Goal: Information Seeking & Learning: Find specific fact

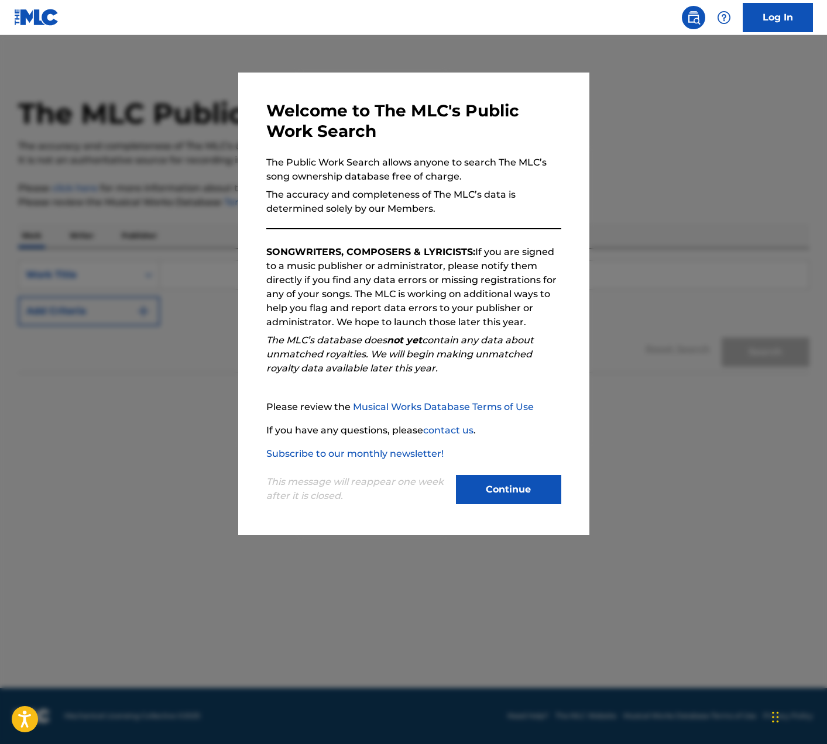
click at [516, 489] on button "Continue" at bounding box center [508, 489] width 105 height 29
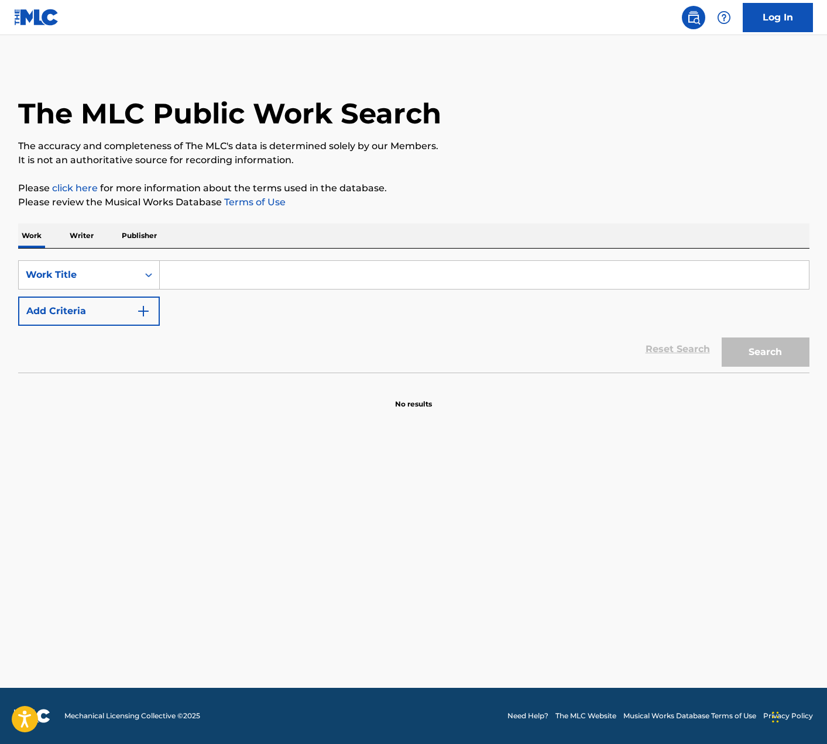
click at [249, 279] on input "Search Form" at bounding box center [484, 275] width 649 height 28
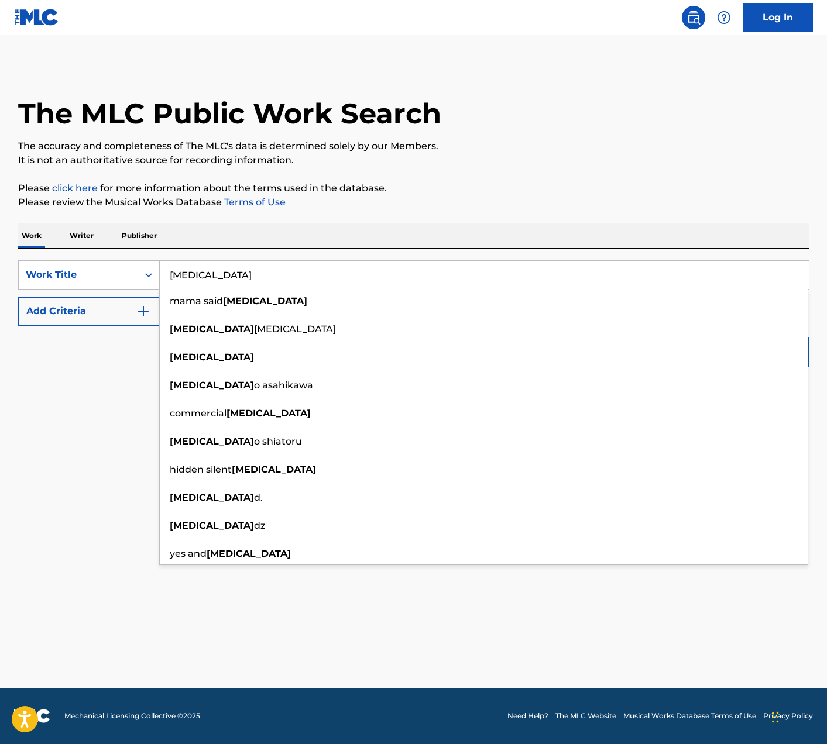
type input "[MEDICAL_DATA]"
drag, startPoint x: 116, startPoint y: 383, endPoint x: 119, endPoint y: 325, distance: 58.0
click at [116, 381] on section "No results" at bounding box center [413, 394] width 791 height 30
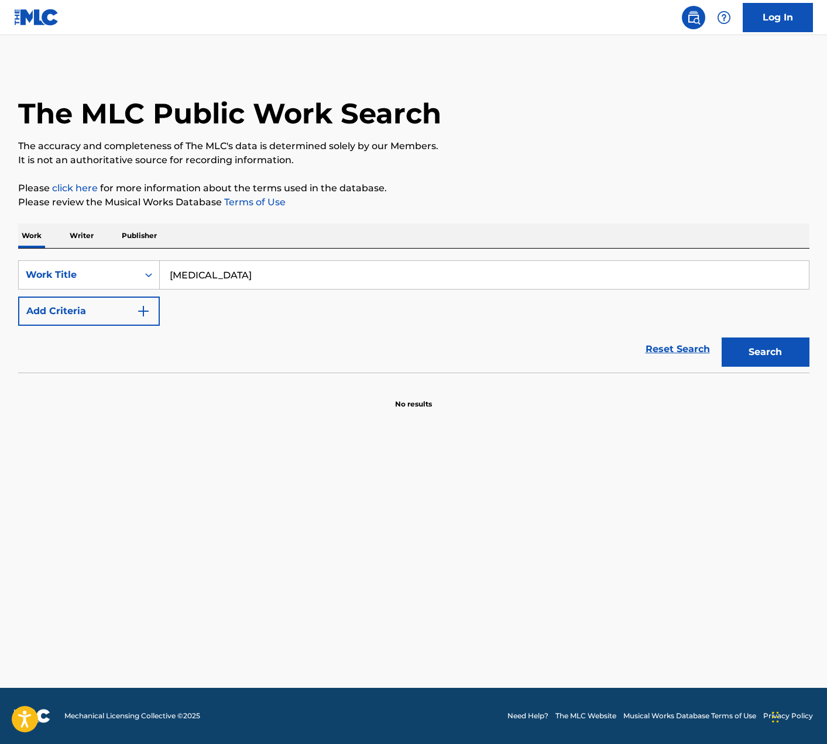
click at [122, 313] on button "Add Criteria" at bounding box center [89, 311] width 142 height 29
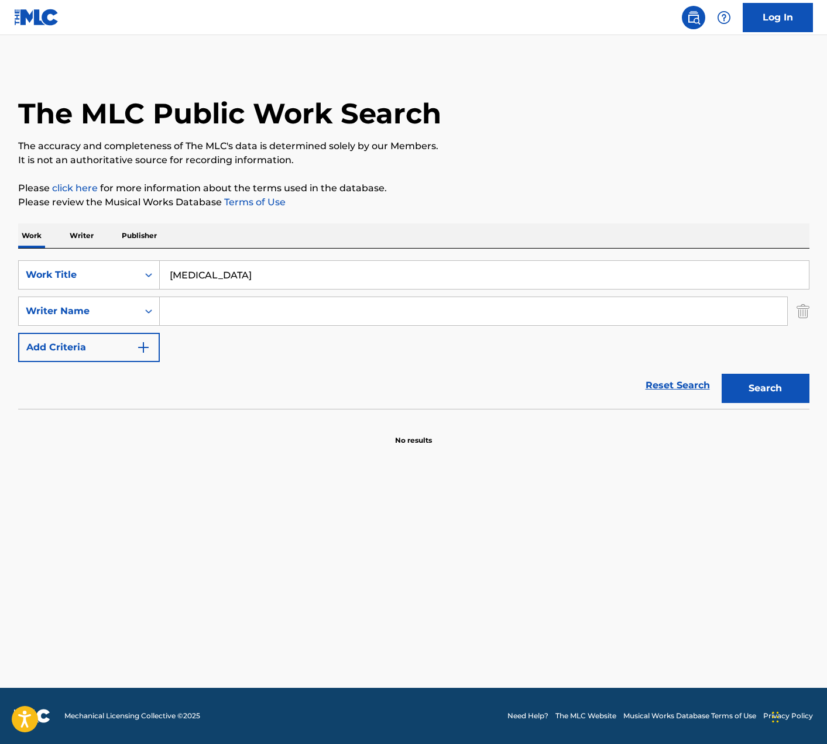
click at [178, 311] on input "Search Form" at bounding box center [473, 311] width 627 height 28
type input "M"
click at [722, 374] on button "Search" at bounding box center [766, 388] width 88 height 29
drag, startPoint x: 255, startPoint y: 315, endPoint x: 138, endPoint y: 312, distance: 116.5
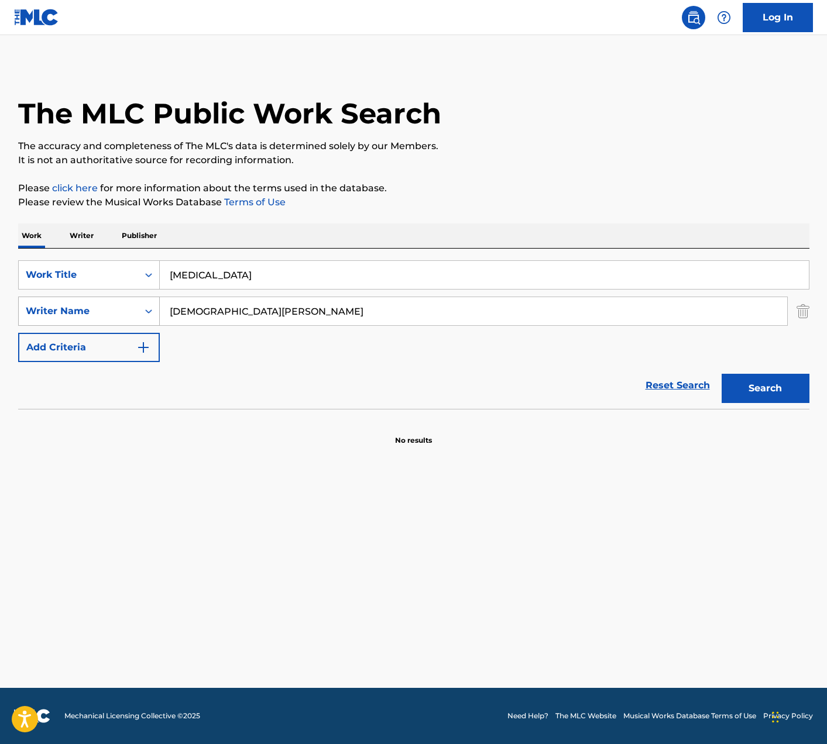
click at [138, 312] on div "SearchWithCriteria81627784-32dd-45b9-9e6b-99024c2569c6 Writer Name Pastor [PERS…" at bounding box center [413, 311] width 791 height 29
paste input "[PERSON_NAME] Outing II"
click at [766, 391] on button "Search" at bounding box center [766, 388] width 88 height 29
click at [312, 314] on input "[PERSON_NAME] Outing II" at bounding box center [473, 311] width 627 height 28
click at [722, 374] on button "Search" at bounding box center [766, 388] width 88 height 29
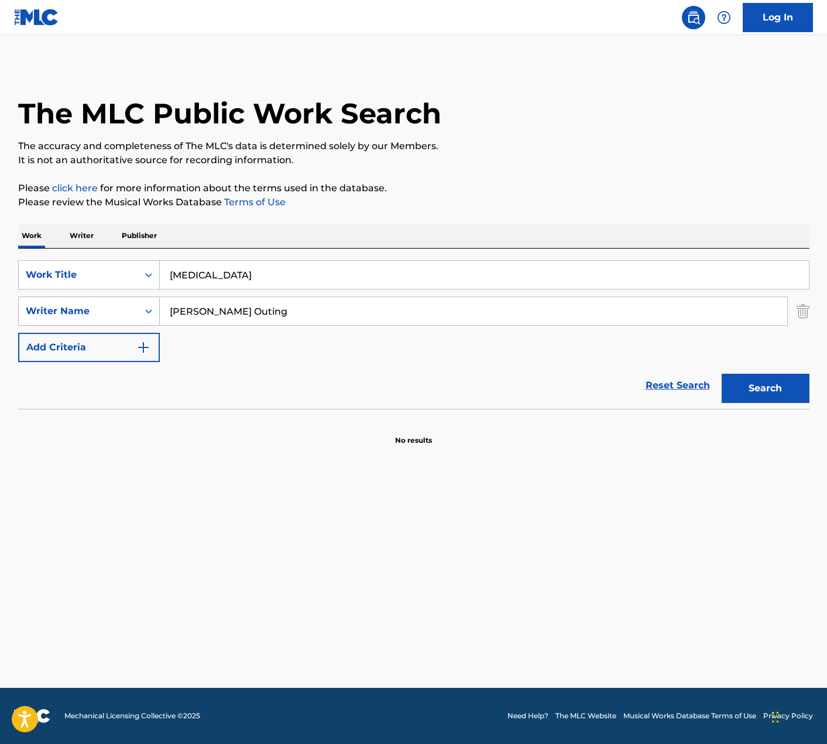
drag, startPoint x: 267, startPoint y: 316, endPoint x: 130, endPoint y: 310, distance: 137.7
click at [133, 311] on div "SearchWithCriteria81627784-32dd-45b9-9e6b-99024c2569c6 Writer Name [PERSON_NAME…" at bounding box center [413, 311] width 791 height 29
paste input "[PERSON_NAME]"
click at [722, 374] on button "Search" at bounding box center [766, 388] width 88 height 29
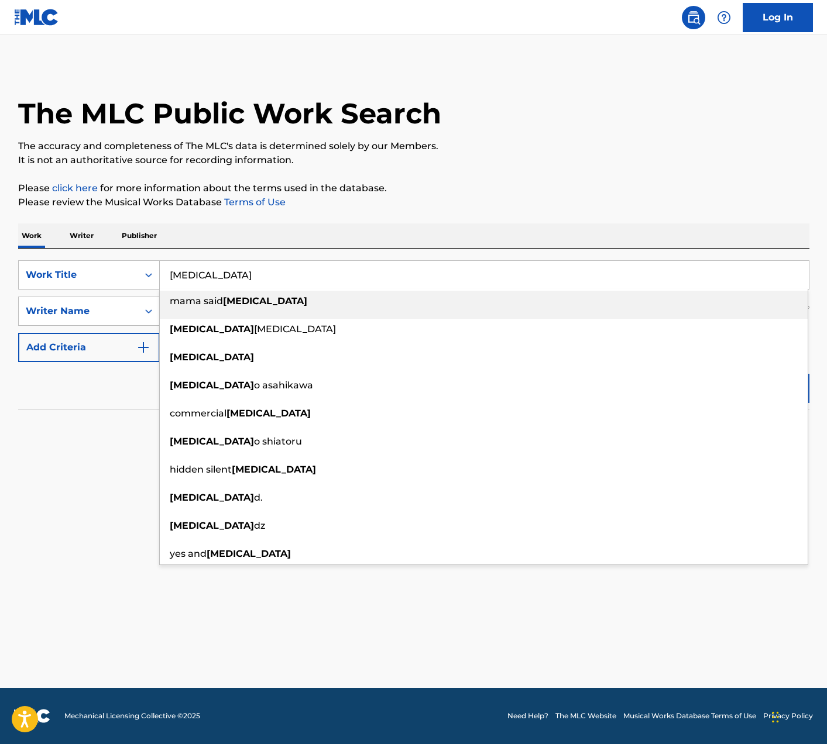
drag, startPoint x: 243, startPoint y: 276, endPoint x: 6, endPoint y: 270, distance: 237.1
click at [6, 270] on div "The MLC Public Work Search The accuracy and completeness of The MLC's data is d…" at bounding box center [413, 255] width 819 height 382
click at [213, 217] on div "The MLC Public Work Search The accuracy and completeness of The MLC's data is d…" at bounding box center [413, 255] width 819 height 382
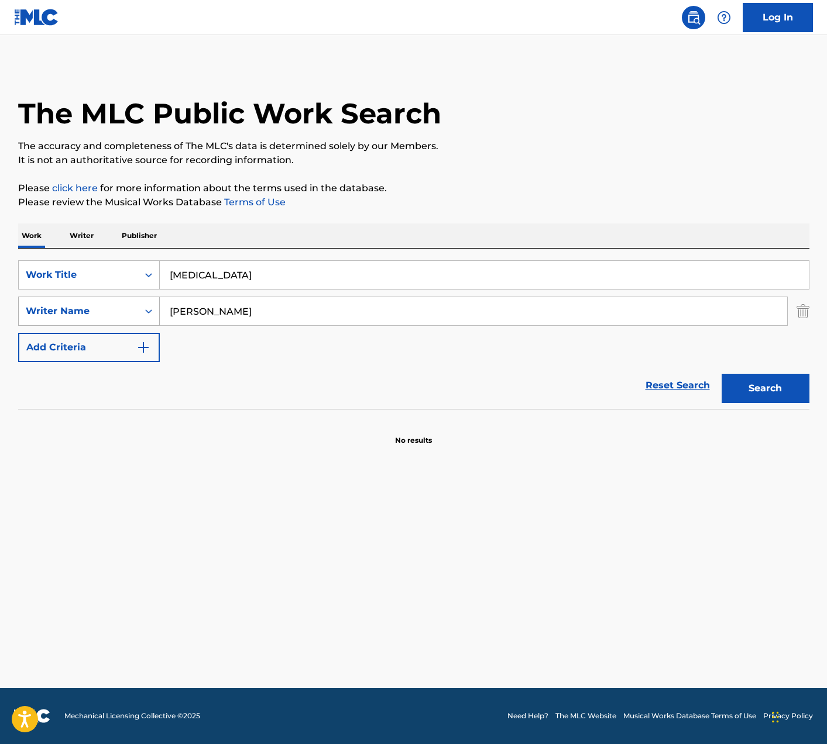
drag, startPoint x: 262, startPoint y: 313, endPoint x: 101, endPoint y: 309, distance: 161.6
click at [101, 309] on div "SearchWithCriteria81627784-32dd-45b9-9e6b-99024c2569c6 Writer Name [PERSON_NAME]" at bounding box center [413, 311] width 791 height 29
type input "[PERSON_NAME]"
click at [722, 374] on button "Search" at bounding box center [766, 388] width 88 height 29
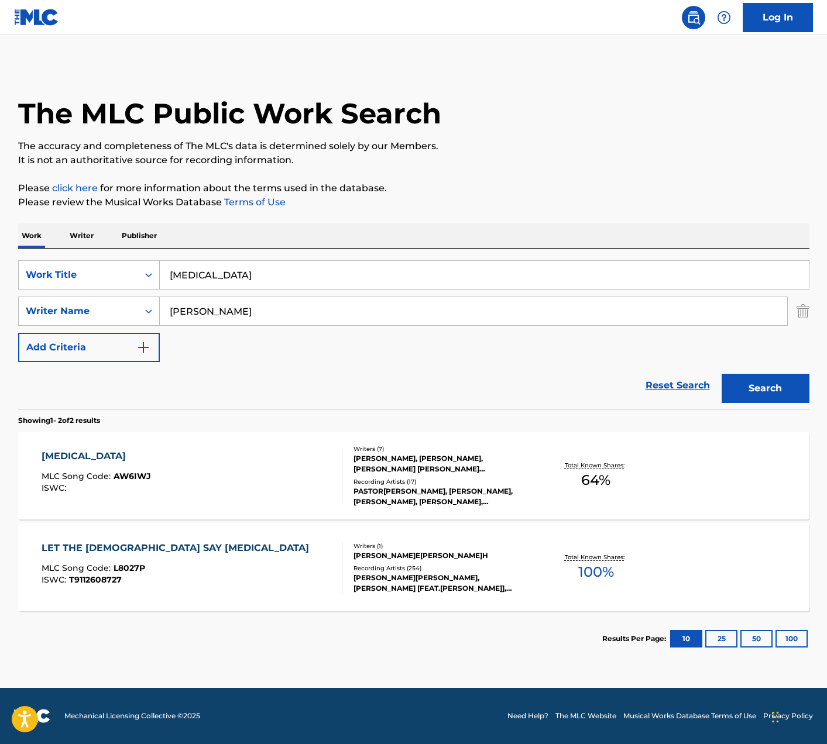
click at [191, 479] on div "[MEDICAL_DATA] MLC Song Code : AW6IWJ ISWC :" at bounding box center [192, 475] width 301 height 53
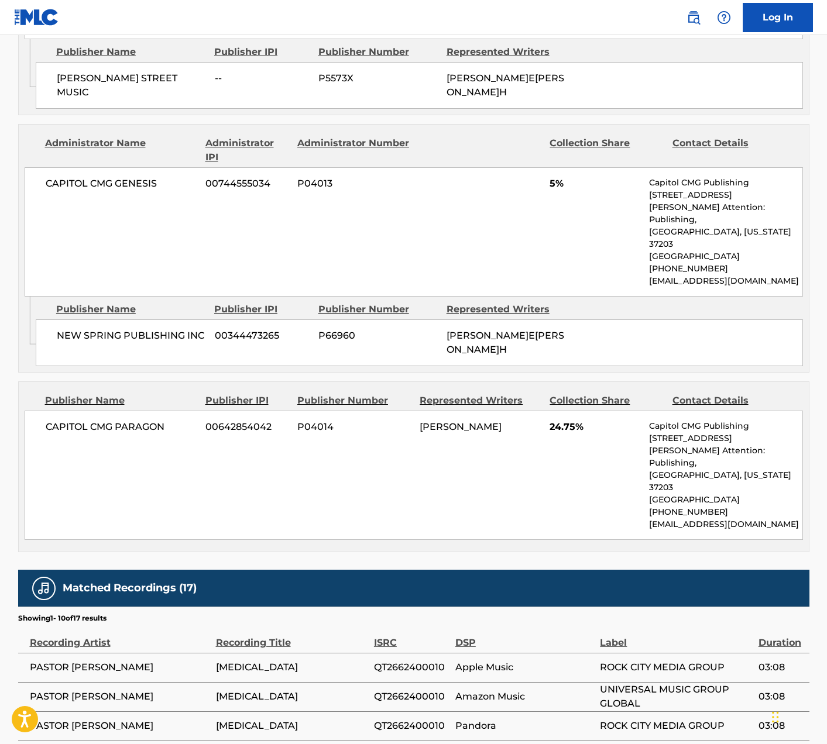
scroll to position [1324, 0]
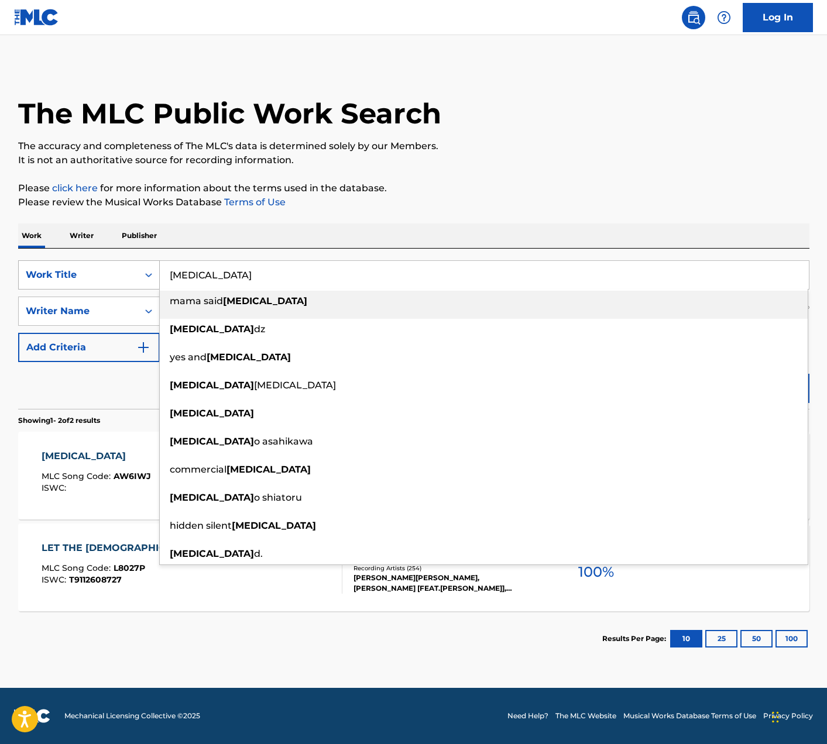
drag, startPoint x: 215, startPoint y: 278, endPoint x: 119, endPoint y: 275, distance: 95.4
click at [119, 275] on div "SearchWithCriteriafa14c9ab-5a05-416b-b74d-74e3f9498808 Work Title [MEDICAL_DATA…" at bounding box center [413, 274] width 791 height 29
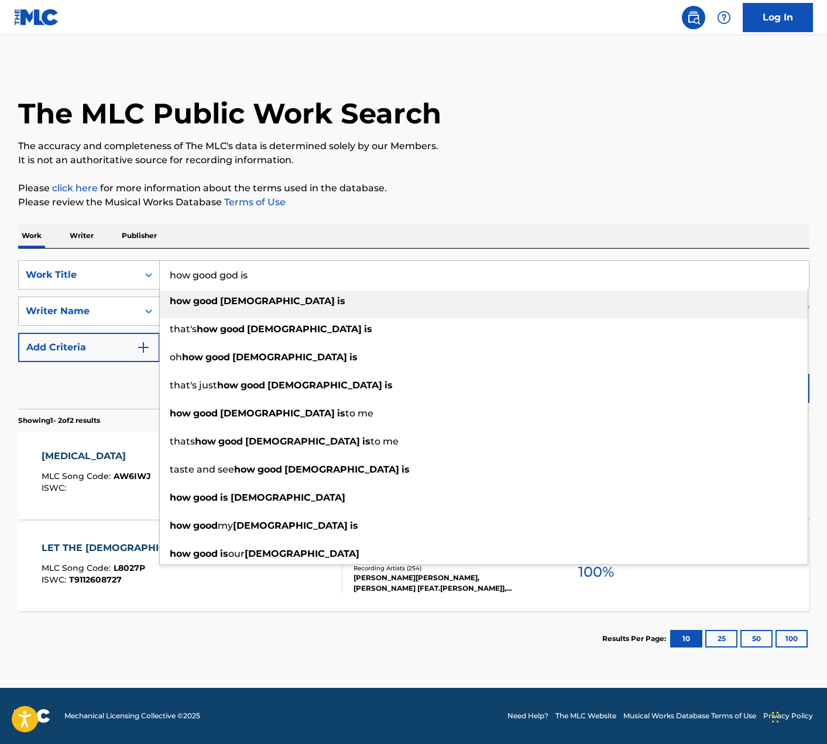
type input "how good god is"
click at [442, 198] on p "Please review the Musical Works Database Terms of Use" at bounding box center [413, 202] width 791 height 14
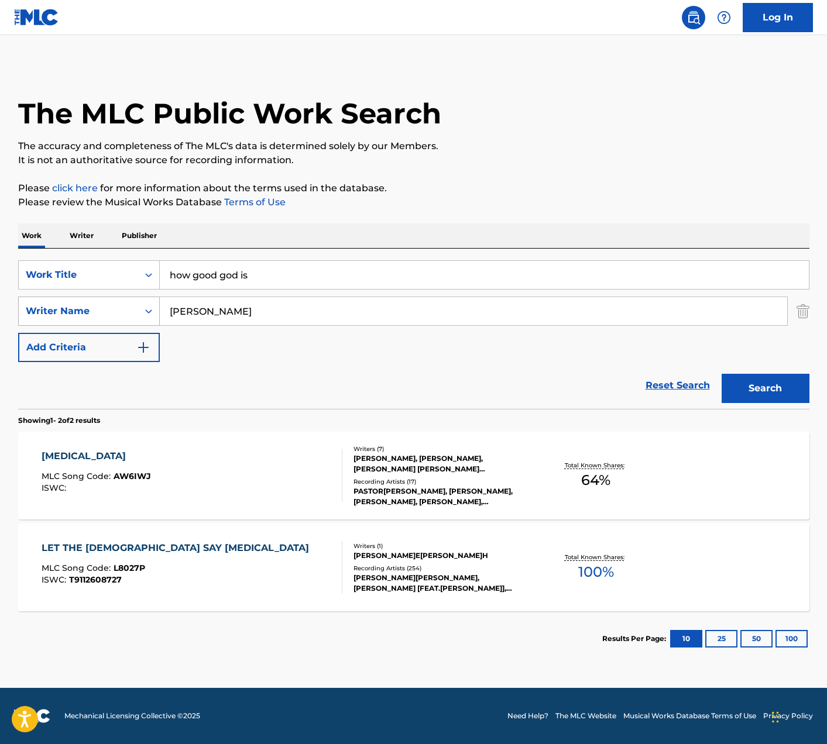
drag, startPoint x: 263, startPoint y: 309, endPoint x: 116, endPoint y: 315, distance: 147.6
click at [116, 315] on div "SearchWithCriteria81627784-32dd-45b9-9e6b-99024c2569c6 Writer Name [PERSON_NAME]" at bounding box center [413, 311] width 791 height 29
type input "[PERSON_NAME]"
click at [722, 374] on button "Search" at bounding box center [766, 388] width 88 height 29
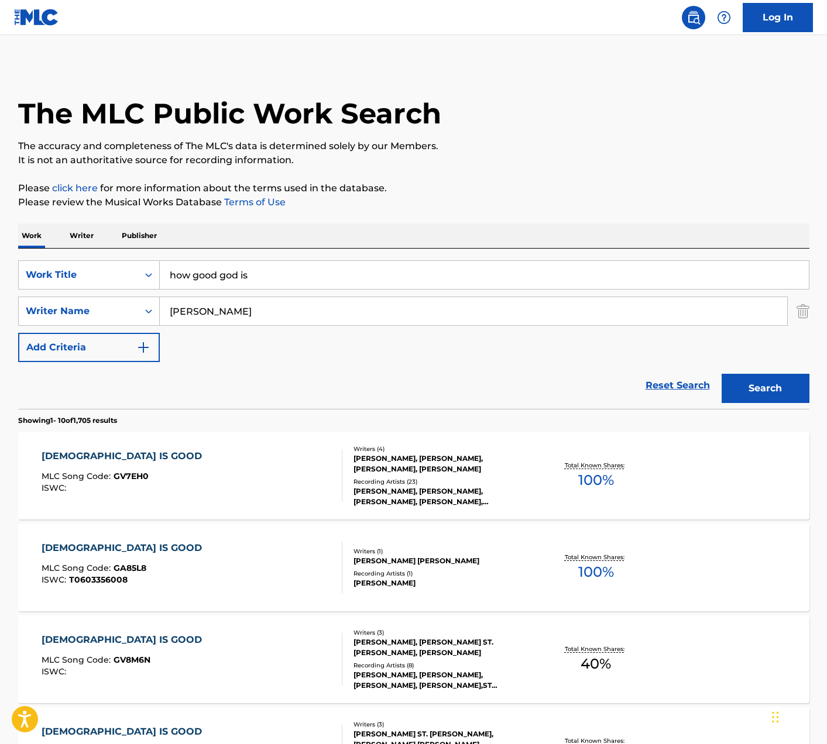
click at [205, 471] on div "[DEMOGRAPHIC_DATA] IS GOOD MLC Song Code : GV7EH0 ISWC :" at bounding box center [192, 475] width 301 height 53
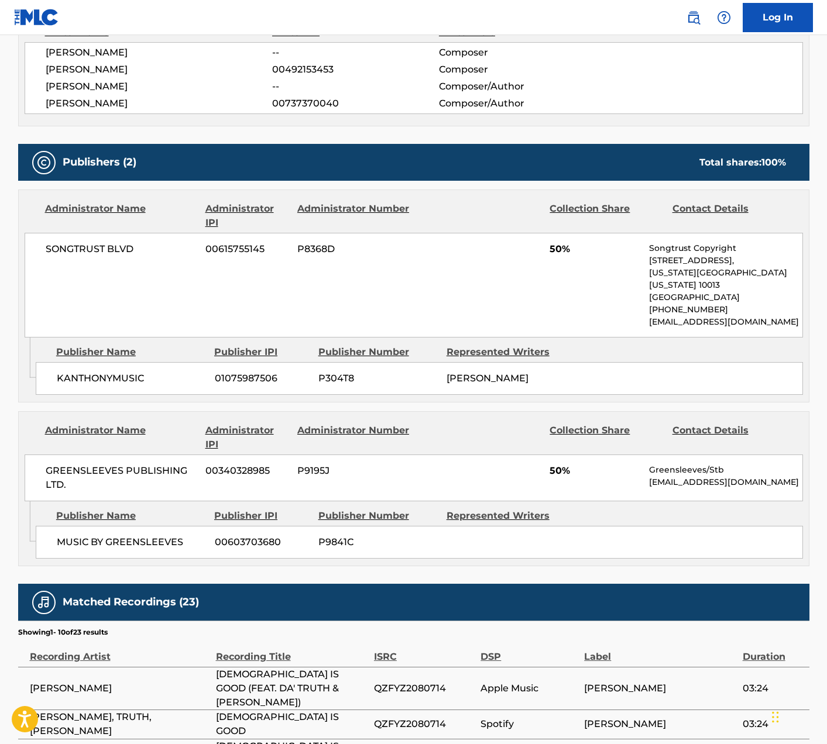
scroll to position [447, 0]
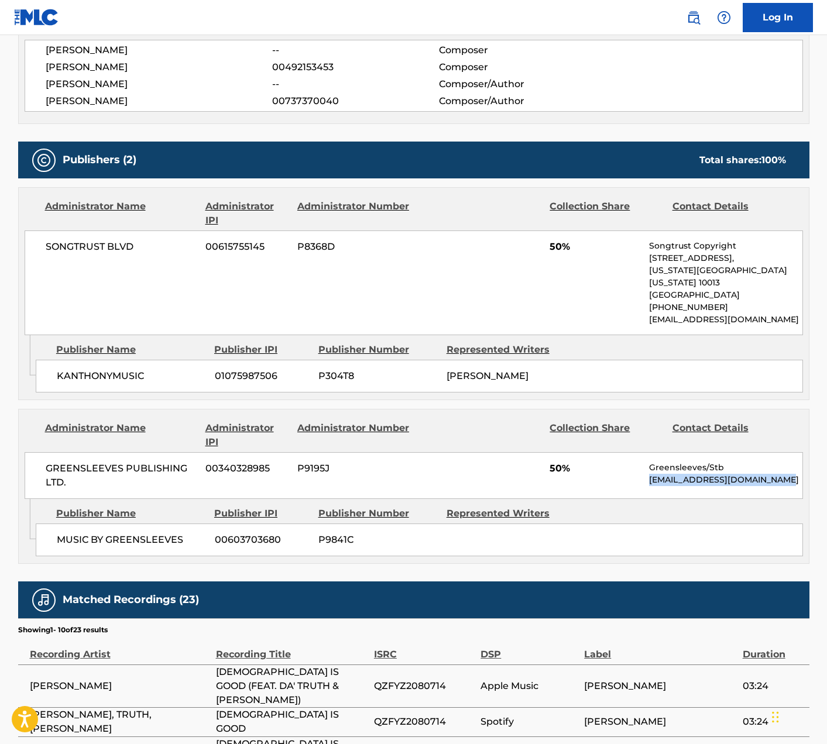
drag, startPoint x: 782, startPoint y: 468, endPoint x: 650, endPoint y: 466, distance: 131.7
click at [650, 474] on p "[EMAIL_ADDRESS][DOMAIN_NAME]" at bounding box center [725, 480] width 153 height 12
copy p "[EMAIL_ADDRESS][DOMAIN_NAME]"
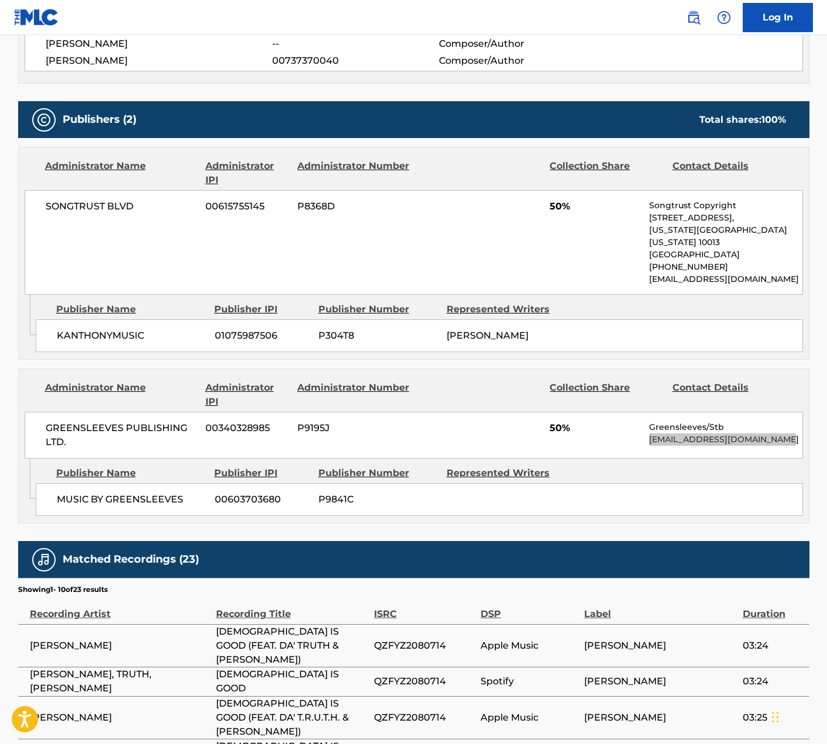
scroll to position [493, 0]
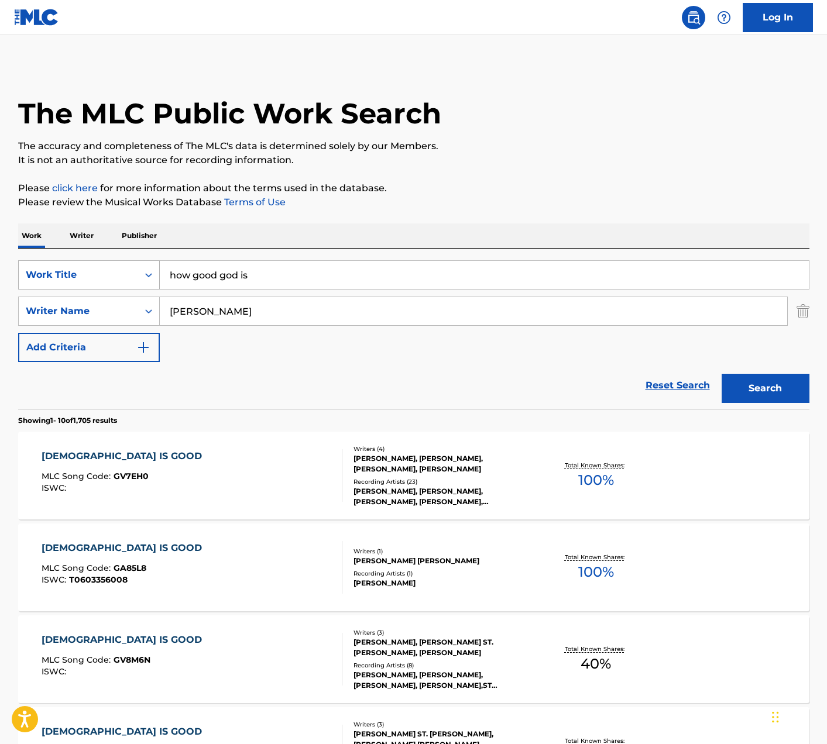
drag, startPoint x: 288, startPoint y: 278, endPoint x: 131, endPoint y: 273, distance: 156.9
click at [131, 273] on div "SearchWithCriteriafa14c9ab-5a05-416b-b74d-74e3f9498808 Work Title how good god …" at bounding box center [413, 274] width 791 height 29
type input "big heart, never ever"
drag, startPoint x: 247, startPoint y: 313, endPoint x: 61, endPoint y: 301, distance: 186.4
click at [61, 301] on div "SearchWithCriteria81627784-32dd-45b9-9e6b-99024c2569c6 Writer Name [PERSON_NAME]" at bounding box center [413, 311] width 791 height 29
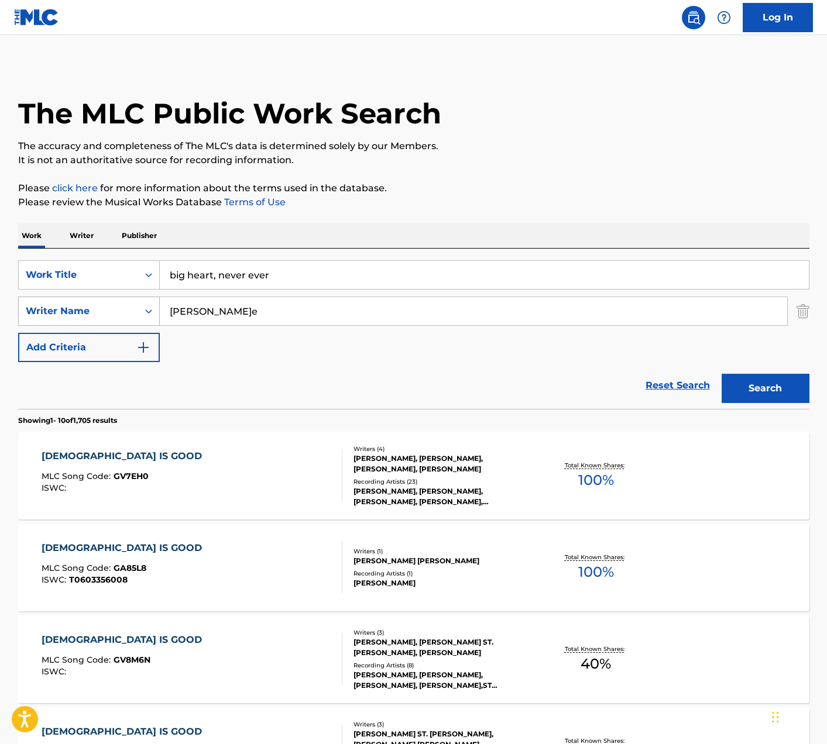
type input "[PERSON_NAME]e"
click at [722, 374] on button "Search" at bounding box center [766, 388] width 88 height 29
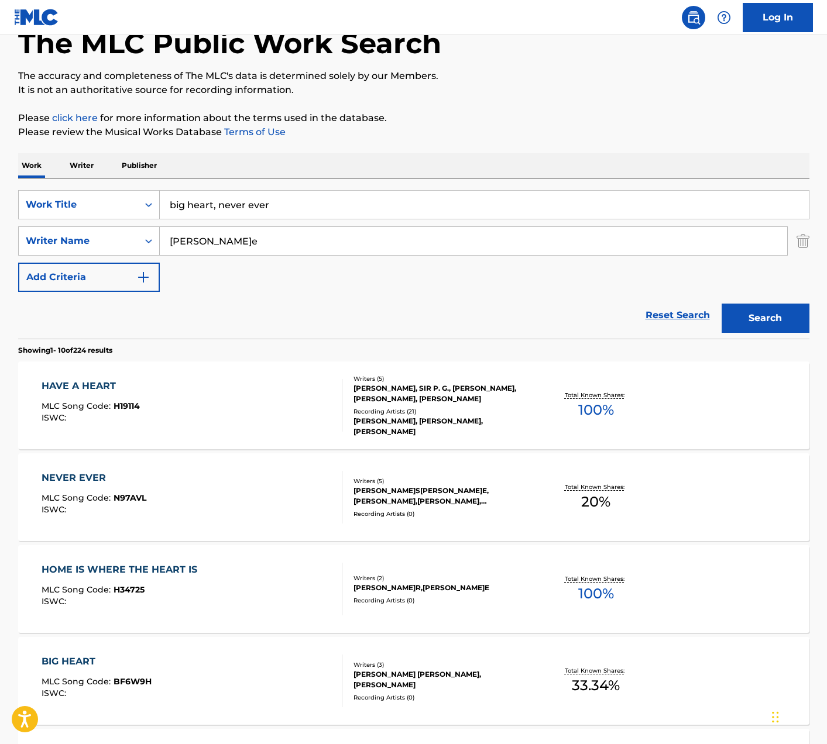
scroll to position [71, 0]
click at [255, 496] on div "NEVER EVER MLC Song Code : N97AVL ISWC :" at bounding box center [192, 497] width 301 height 53
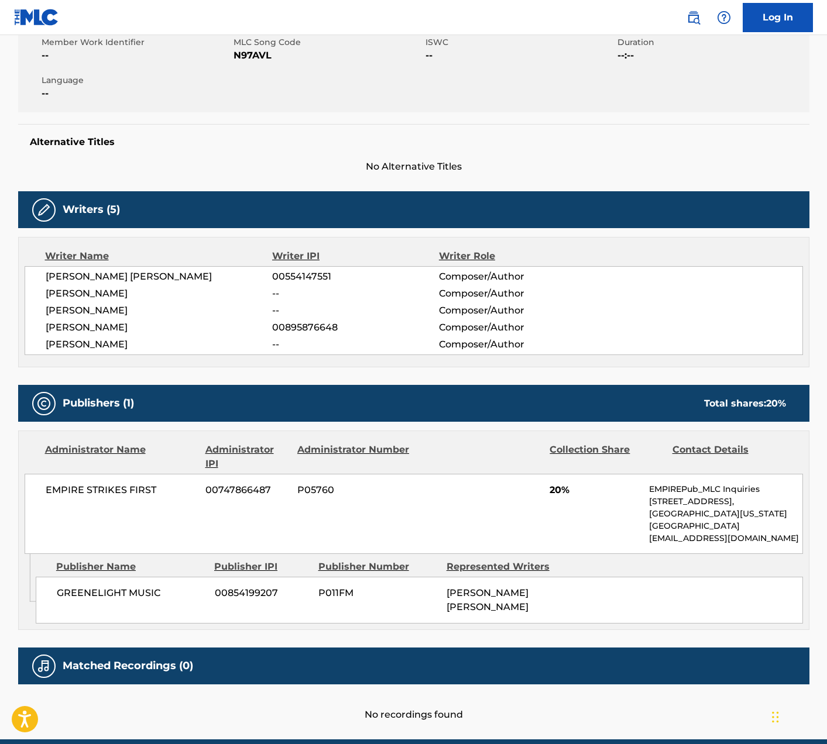
scroll to position [272, 0]
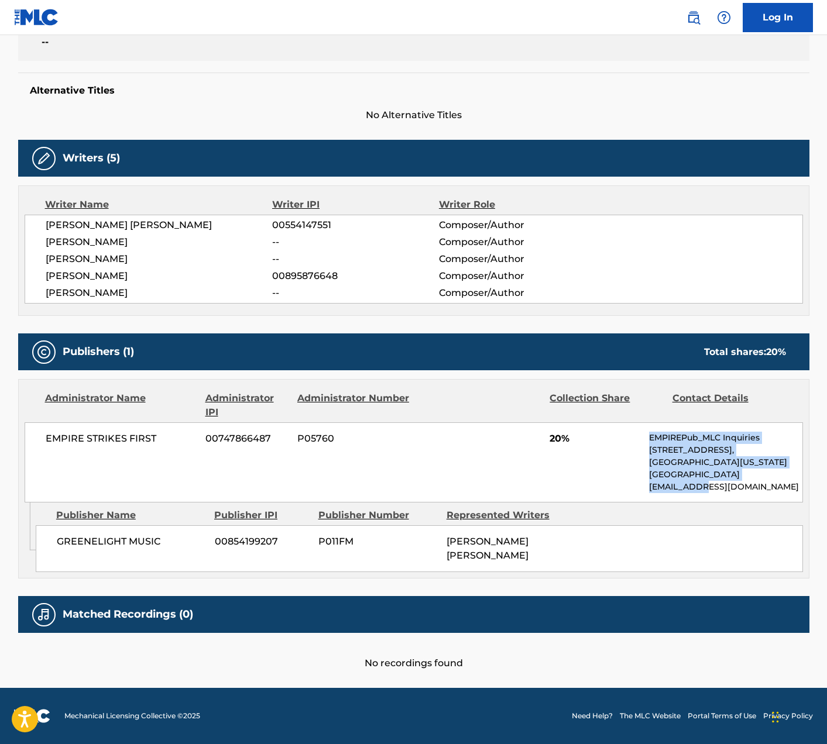
drag, startPoint x: 721, startPoint y: 488, endPoint x: 664, endPoint y: 440, distance: 74.7
click at [647, 440] on div "EMPIRE STRIKES FIRST 00747866487 P05760 20% EMPIREPub_MLC Inquiries [STREET_ADD…" at bounding box center [414, 463] width 778 height 80
click at [665, 440] on p "EMPIREPub_MLC Inquiries" at bounding box center [725, 438] width 153 height 12
click at [717, 479] on p "[GEOGRAPHIC_DATA]" at bounding box center [725, 475] width 153 height 12
drag, startPoint x: 711, startPoint y: 487, endPoint x: 650, endPoint y: 438, distance: 78.3
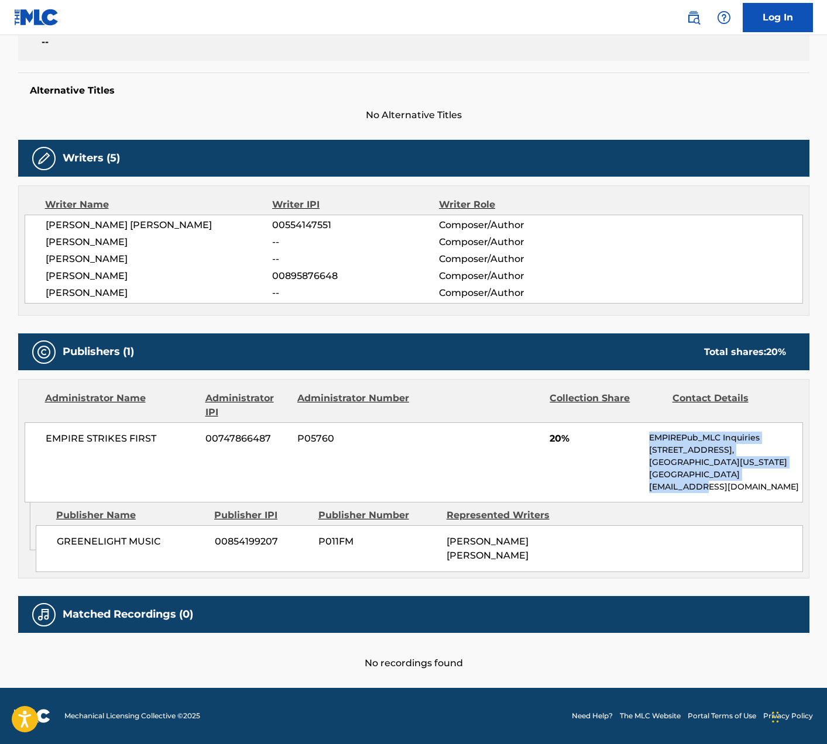
click at [650, 438] on div "EMPIREPub_MLC Inquiries [STREET_ADDRESS][US_STATE] [EMAIL_ADDRESS][DOMAIN_NAME]" at bounding box center [725, 462] width 153 height 61
copy div "EMPIREPub_MLC Inquiries [STREET_ADDRESS][US_STATE] [EMAIL_ADDRESS][DOMAIN_NAME]"
drag, startPoint x: 47, startPoint y: 224, endPoint x: 179, endPoint y: 297, distance: 150.9
click at [179, 297] on div "[PERSON_NAME]S[PERSON_NAME]E 00554147551 Composer/Author[PERSON_NAME] -- Compos…" at bounding box center [414, 259] width 778 height 89
copy div "[PERSON_NAME] [PERSON_NAME] 00554147551 Composer/Author [PERSON_NAME] -- Compos…"
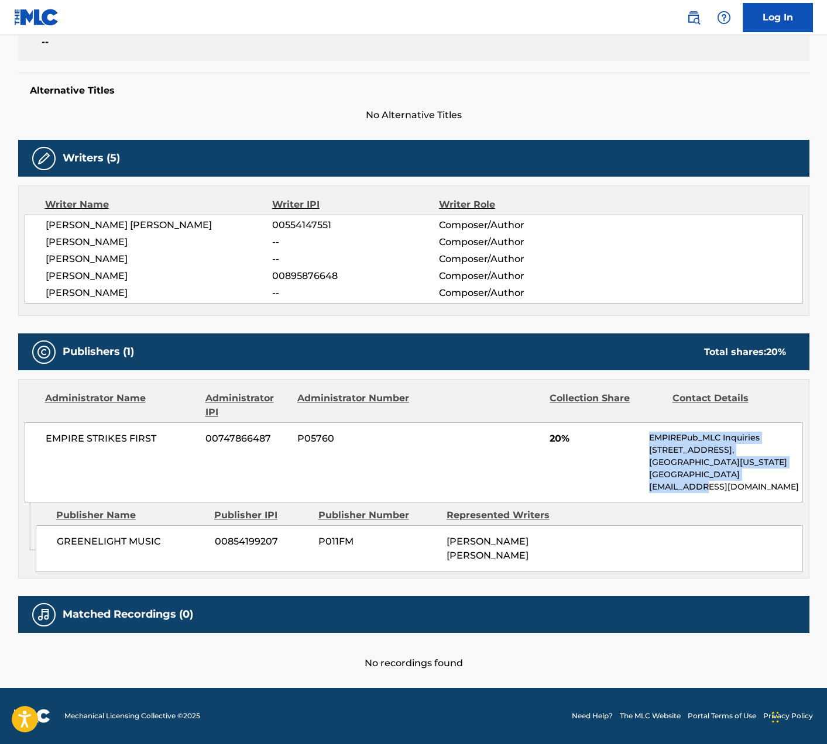
scroll to position [71, 0]
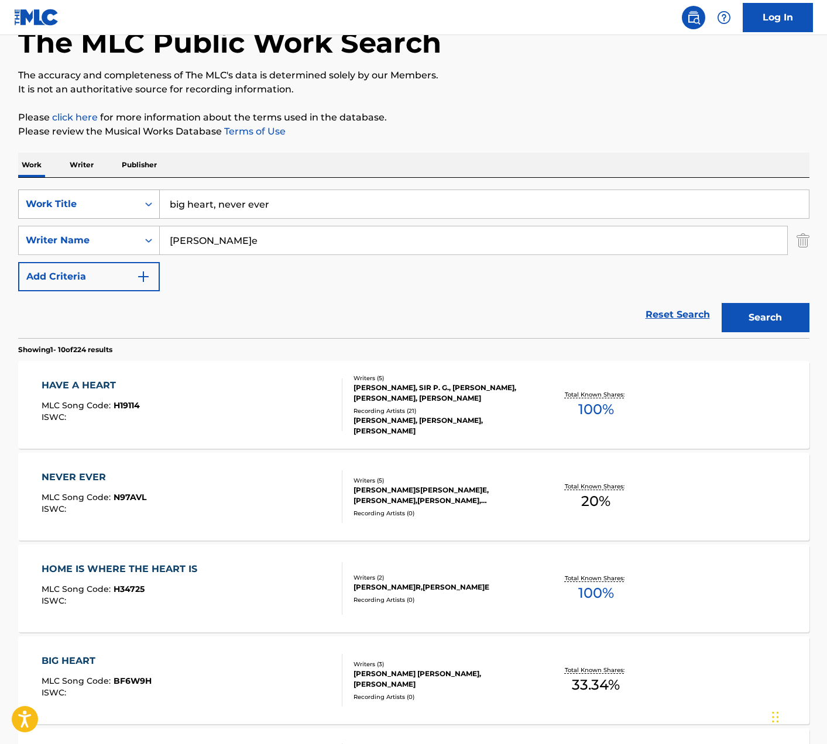
drag, startPoint x: 276, startPoint y: 205, endPoint x: 96, endPoint y: 197, distance: 180.4
click at [96, 197] on div "SearchWithCriteriafa14c9ab-5a05-416b-b74d-74e3f9498808 Work Title big heart, ne…" at bounding box center [413, 204] width 791 height 29
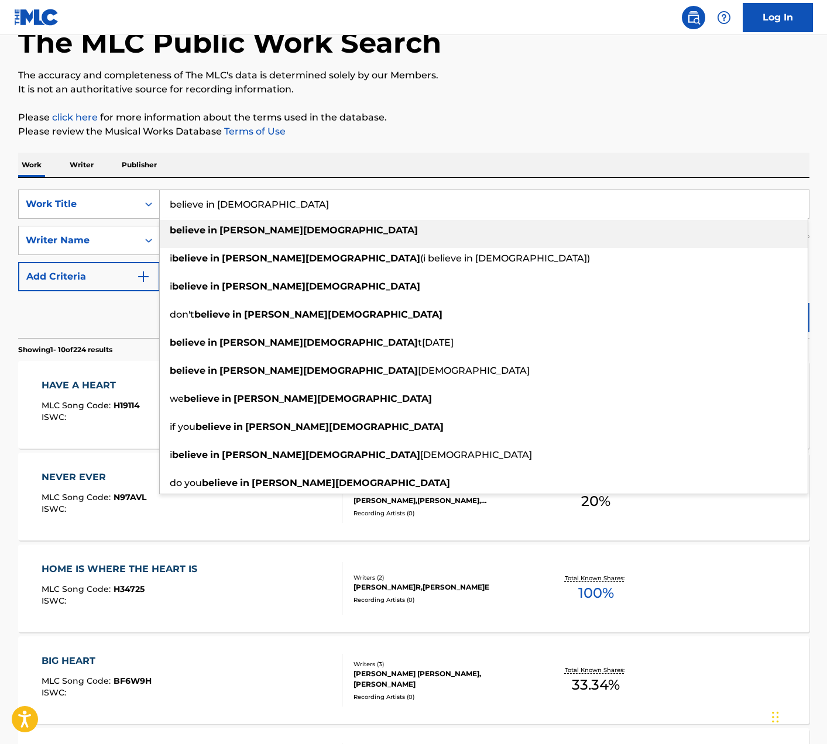
type input "believe in [DEMOGRAPHIC_DATA]"
click at [398, 138] on p "Please review the Musical Works Database Terms of Use" at bounding box center [413, 132] width 791 height 14
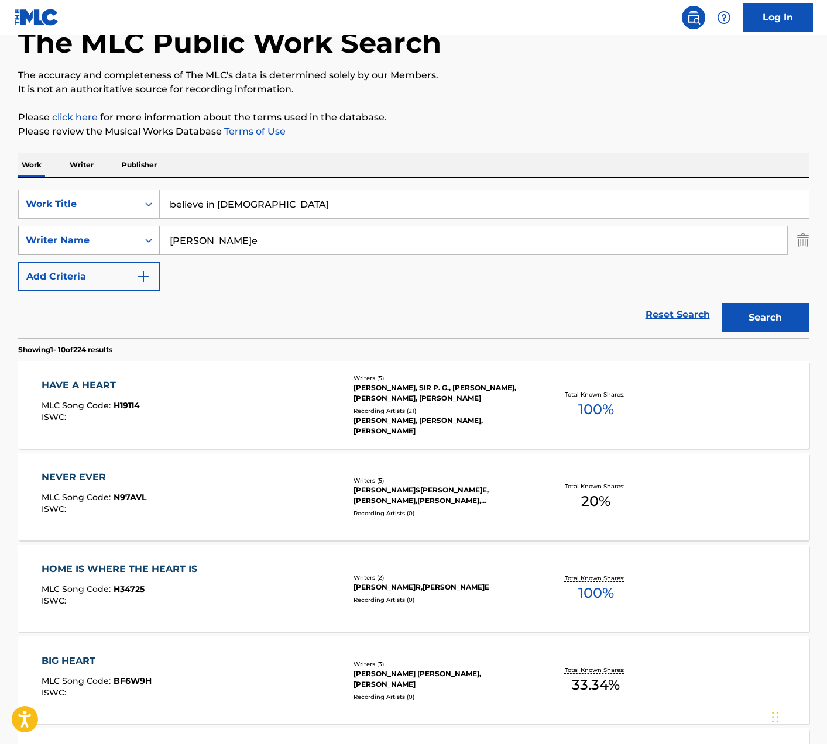
drag, startPoint x: 218, startPoint y: 246, endPoint x: 113, endPoint y: 235, distance: 105.3
click at [113, 235] on div "SearchWithCriteria81627784-32dd-45b9-9e6b-99024c2569c6 Writer Name [PERSON_NAME]" at bounding box center [413, 240] width 791 height 29
type input "[PERSON_NAME]"
click at [722, 303] on button "Search" at bounding box center [766, 317] width 88 height 29
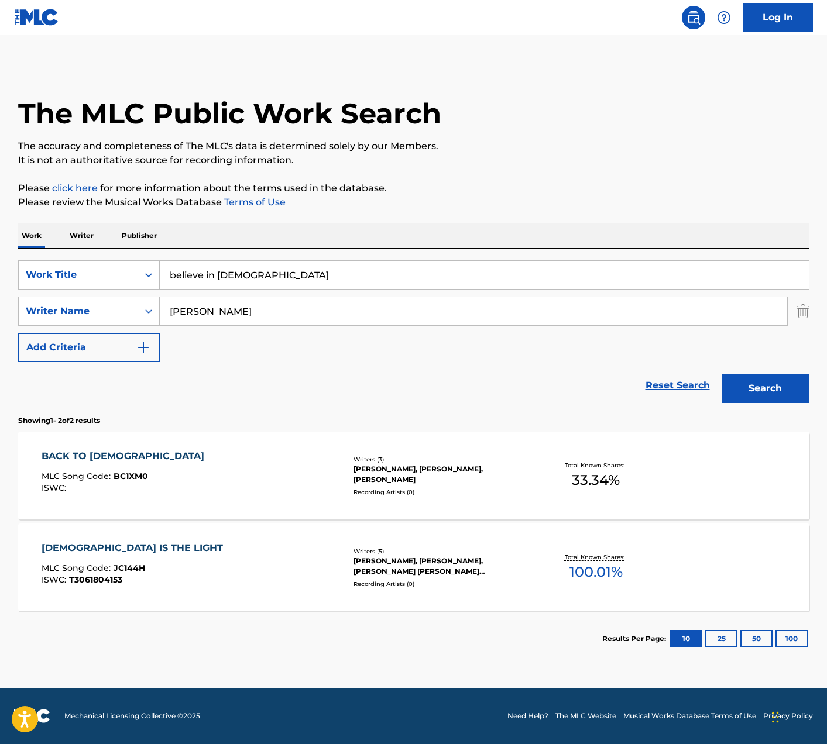
click at [239, 488] on div "BACK TO [DEMOGRAPHIC_DATA] MLC Song Code : BC1XM0 ISWC :" at bounding box center [192, 475] width 301 height 53
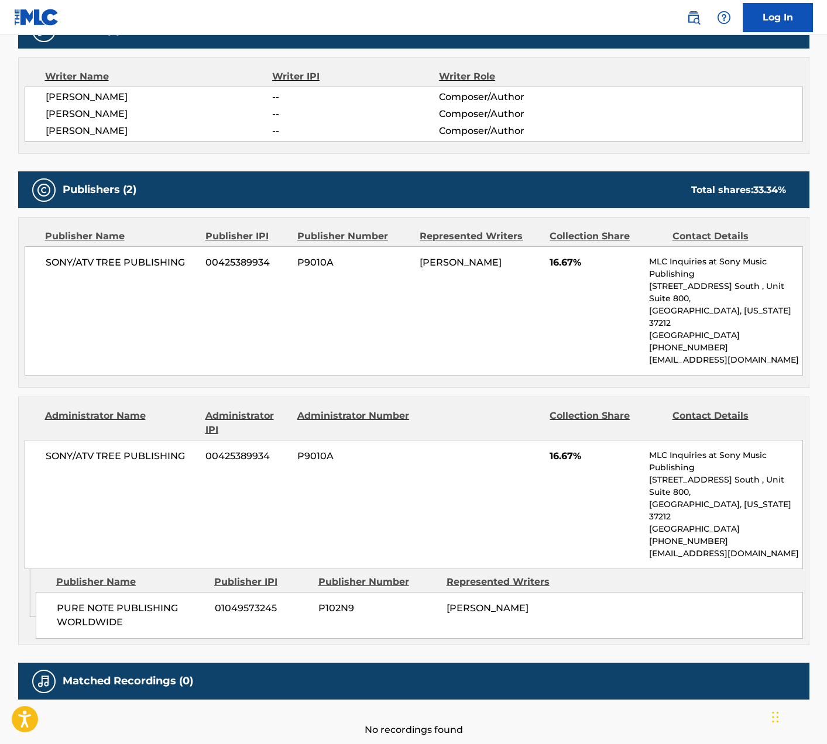
scroll to position [418, 0]
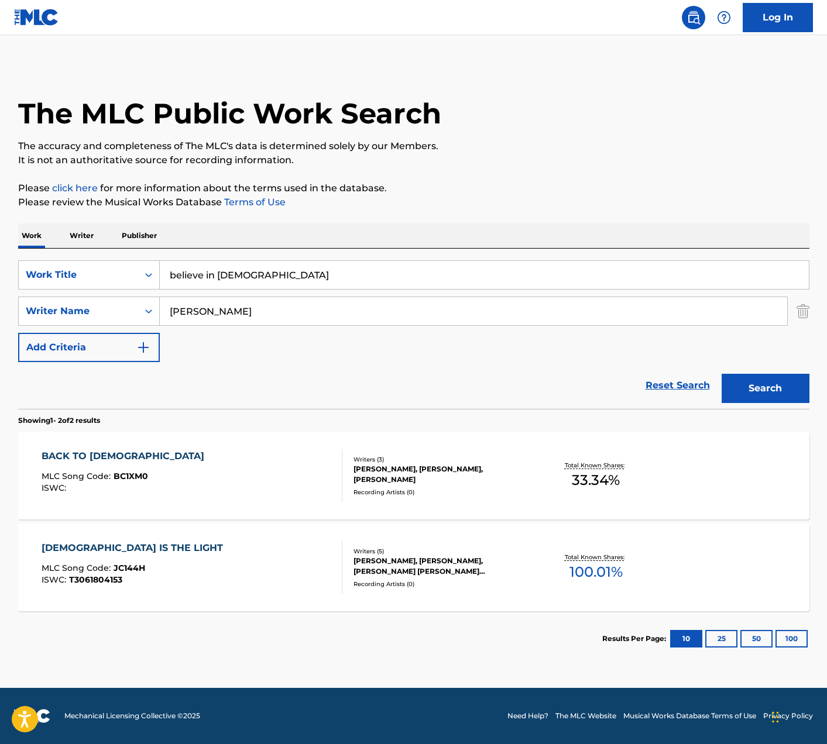
click at [756, 392] on button "Search" at bounding box center [766, 388] width 88 height 29
click at [103, 548] on div "[DEMOGRAPHIC_DATA] IS THE LIGHT" at bounding box center [135, 548] width 187 height 14
drag, startPoint x: 264, startPoint y: 310, endPoint x: 122, endPoint y: 300, distance: 142.5
click at [122, 300] on div "SearchWithCriteria81627784-32dd-45b9-9e6b-99024c2569c6 Writer Name [PERSON_NAME]" at bounding box center [413, 311] width 791 height 29
type input "[PERSON_NAME]"
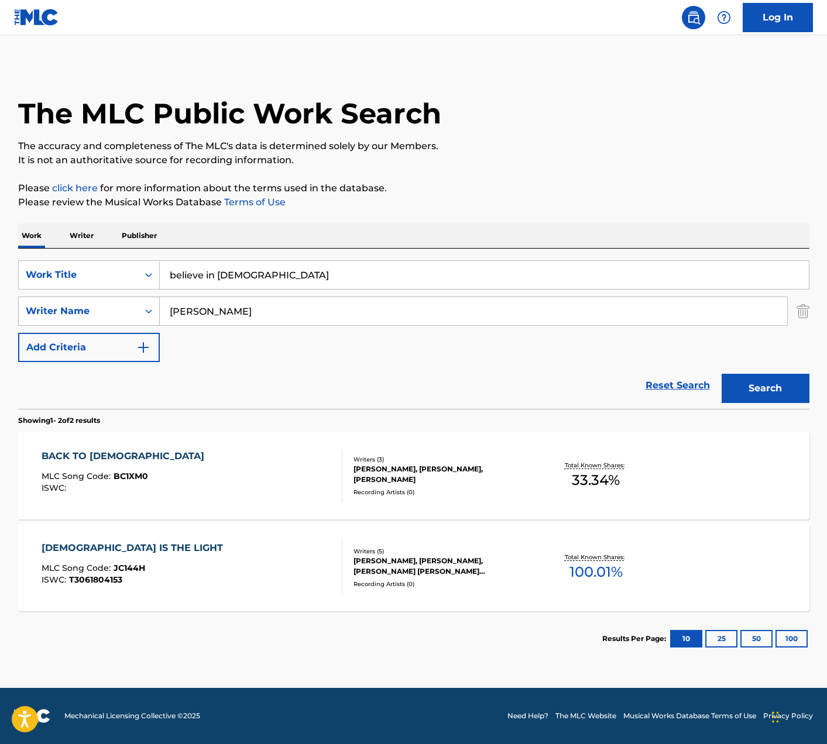
click at [722, 374] on button "Search" at bounding box center [766, 388] width 88 height 29
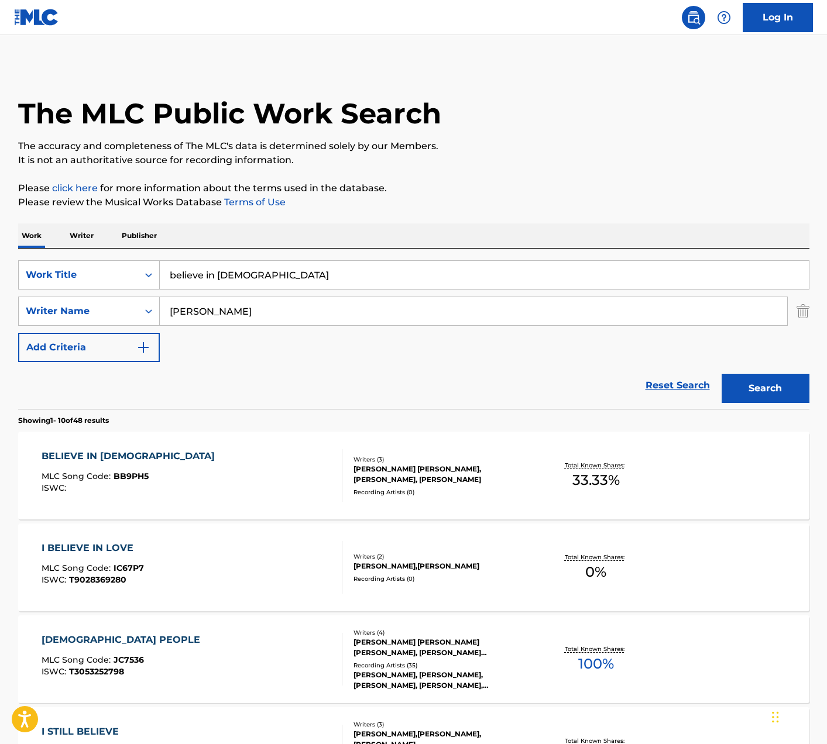
click at [279, 478] on div "BELIEVE IN [DEMOGRAPHIC_DATA] MLC Song Code : BB9PH5 ISWC :" at bounding box center [192, 475] width 301 height 53
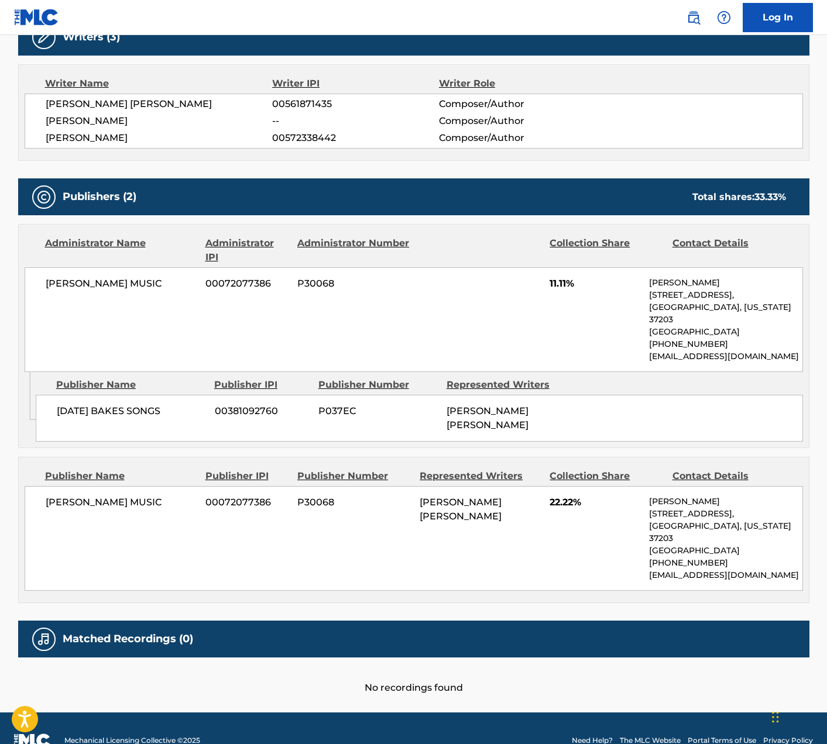
scroll to position [391, 0]
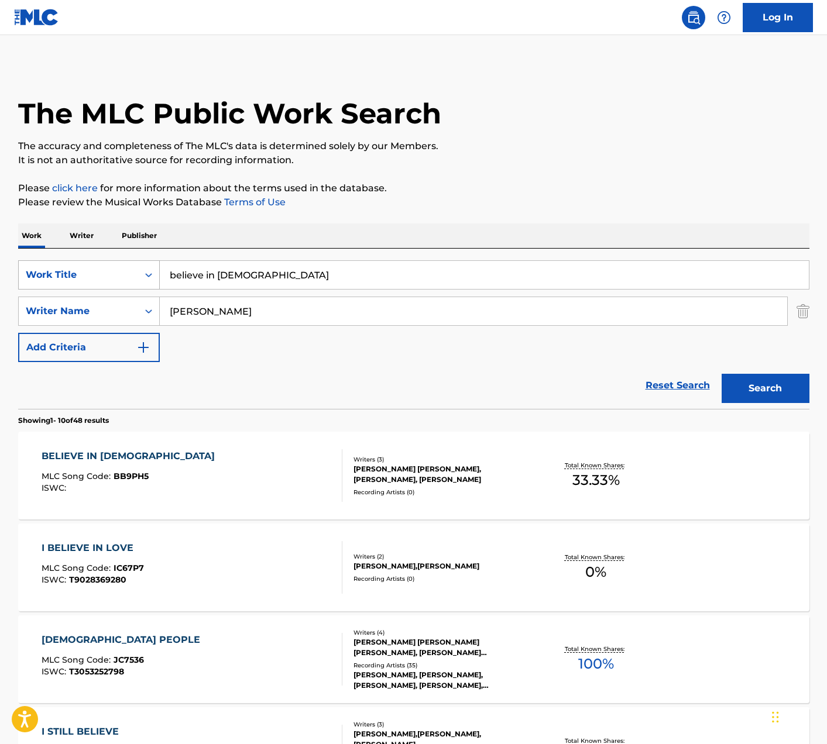
drag, startPoint x: 265, startPoint y: 279, endPoint x: 145, endPoint y: 268, distance: 120.4
click at [145, 268] on div "SearchWithCriteriafa14c9ab-5a05-416b-b74d-74e3f9498808 Work Title believe in [D…" at bounding box center [413, 274] width 791 height 29
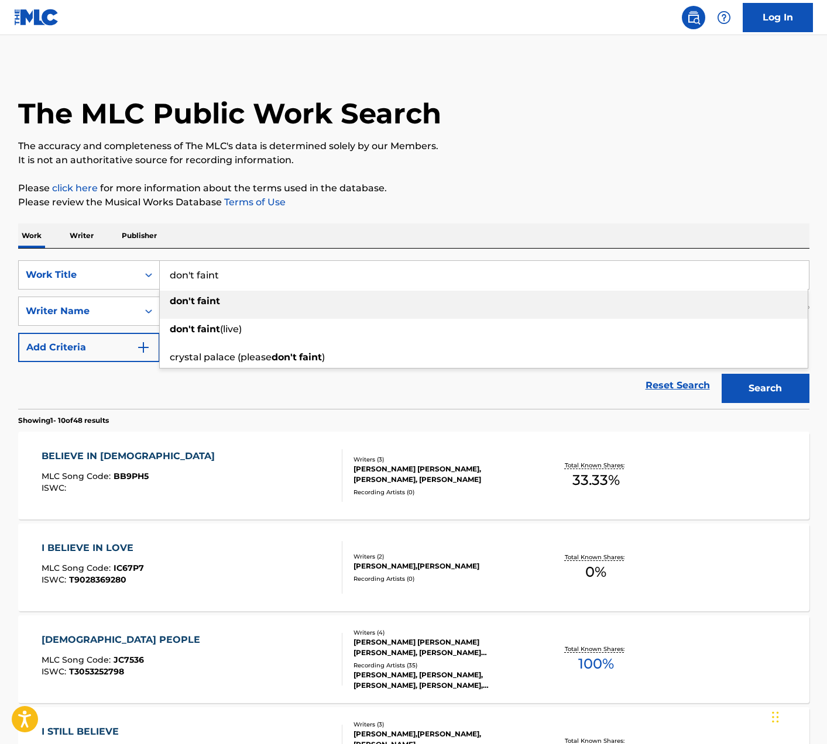
type input "don't faint"
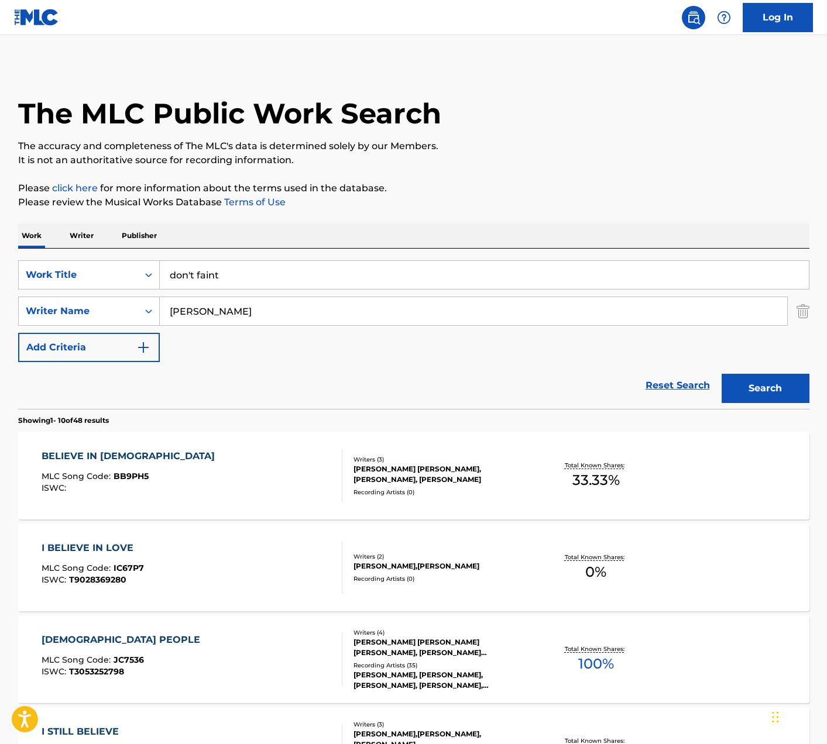
drag, startPoint x: 566, startPoint y: 99, endPoint x: 353, endPoint y: 280, distance: 279.0
click at [566, 99] on div "The MLC Public Work Search" at bounding box center [413, 106] width 791 height 85
drag, startPoint x: 265, startPoint y: 316, endPoint x: 103, endPoint y: 305, distance: 162.5
click at [103, 305] on div "SearchWithCriteria81627784-32dd-45b9-9e6b-99024c2569c6 Writer Name [PERSON_NAME]" at bounding box center [413, 311] width 791 height 29
type input "[PERSON_NAME]"
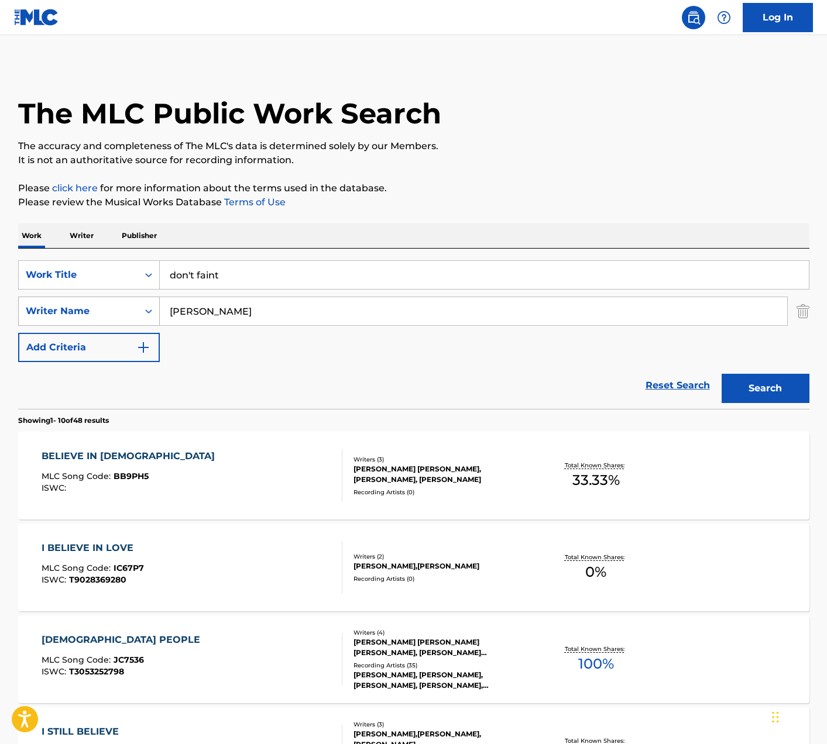
click at [722, 374] on button "Search" at bounding box center [766, 388] width 88 height 29
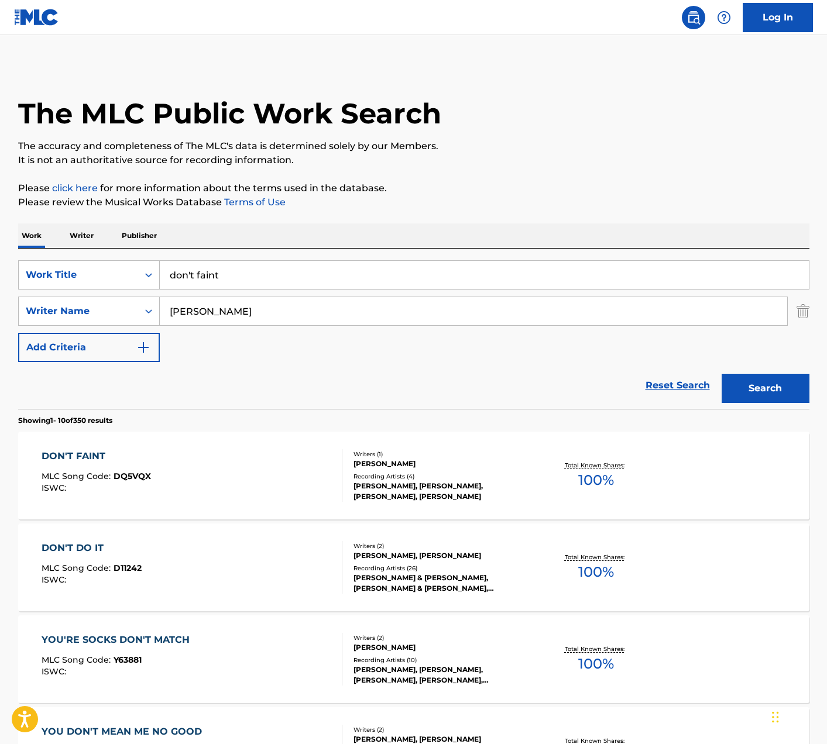
click at [198, 471] on div "DON'T FAINT MLC Song Code : DQ5VQX ISWC :" at bounding box center [192, 475] width 301 height 53
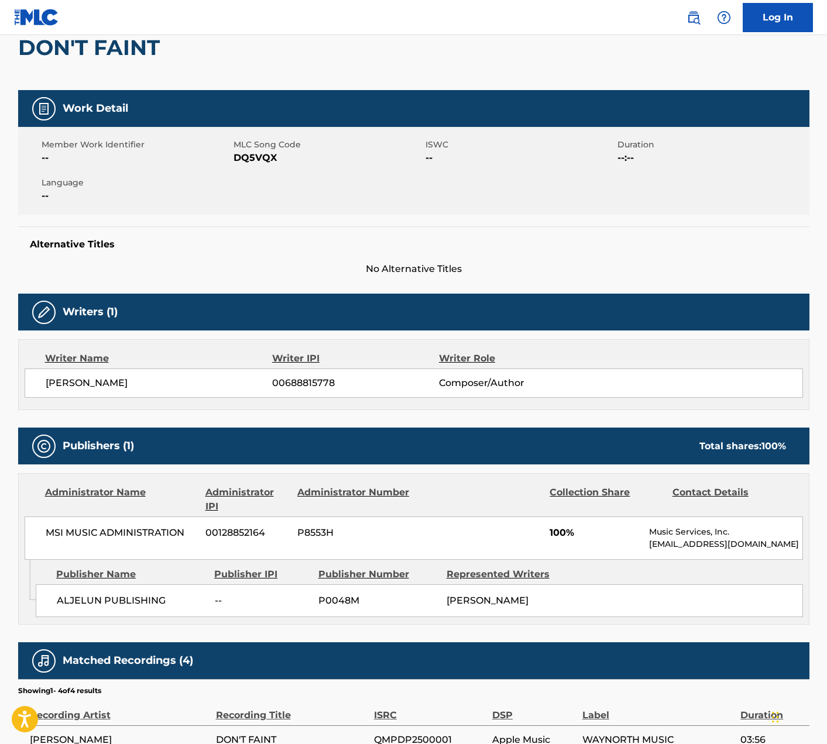
scroll to position [302, 0]
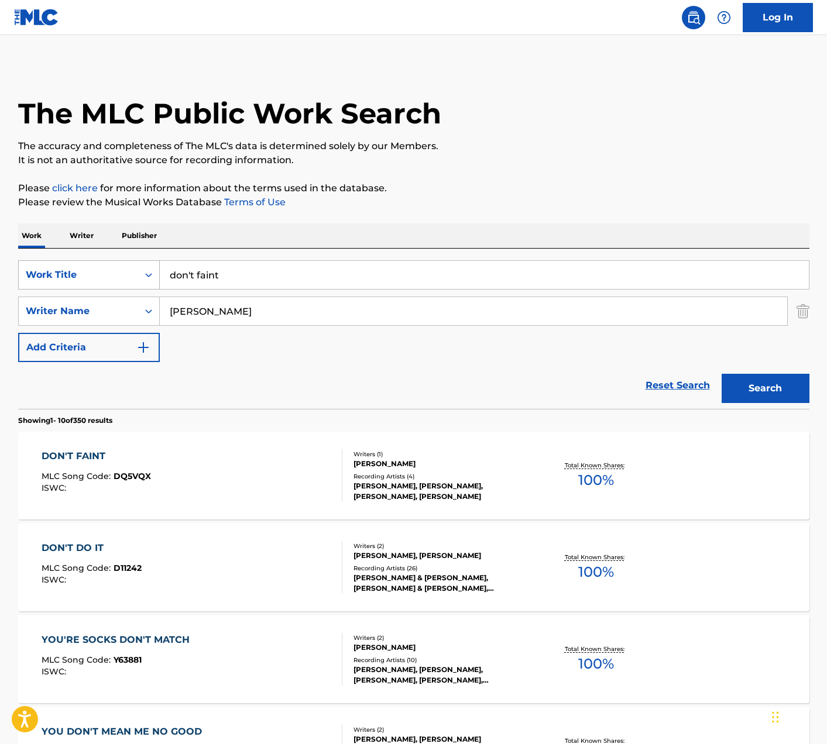
drag, startPoint x: 241, startPoint y: 273, endPoint x: 50, endPoint y: 266, distance: 190.9
click at [50, 266] on div "SearchWithCriteriafa14c9ab-5a05-416b-b74d-74e3f9498808 Work Title don't faint" at bounding box center [413, 274] width 791 height 29
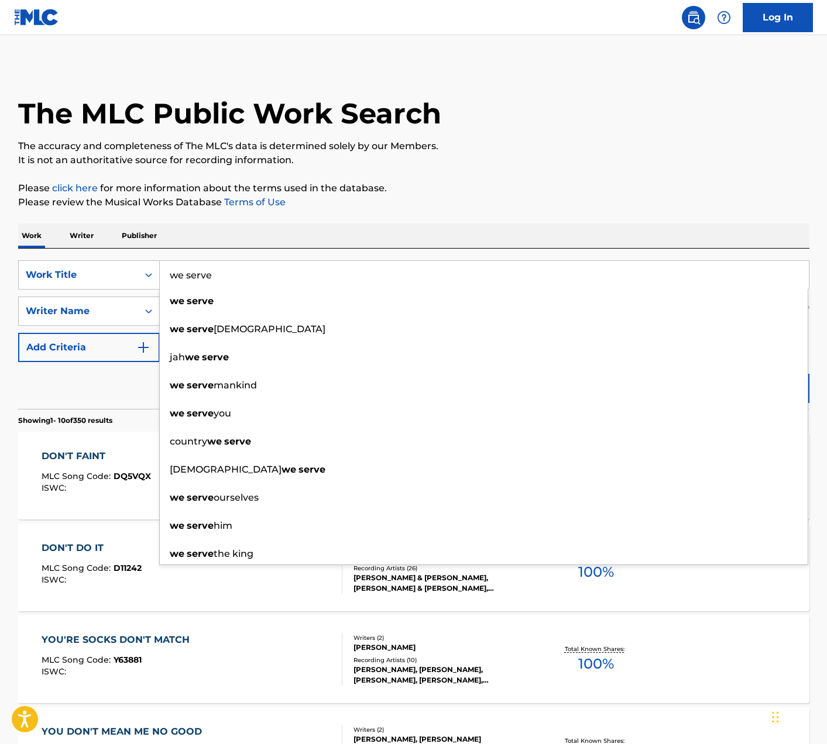
type input "we serve"
drag, startPoint x: 462, startPoint y: 186, endPoint x: 454, endPoint y: 189, distance: 8.9
click at [462, 186] on p "Please click here for more information about the terms used in the database." at bounding box center [413, 188] width 791 height 14
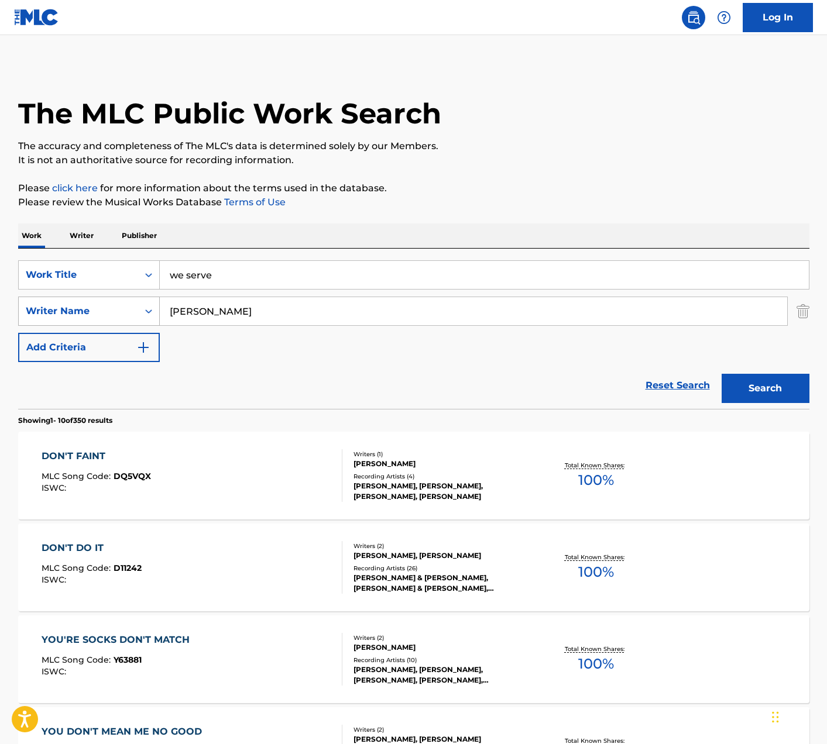
drag, startPoint x: 211, startPoint y: 312, endPoint x: 73, endPoint y: 311, distance: 137.5
click at [73, 311] on div "SearchWithCriteria81627784-32dd-45b9-9e6b-99024c2569c6 Writer Name[PERSON_NAME]" at bounding box center [413, 311] width 791 height 29
click at [722, 374] on button "Search" at bounding box center [766, 388] width 88 height 29
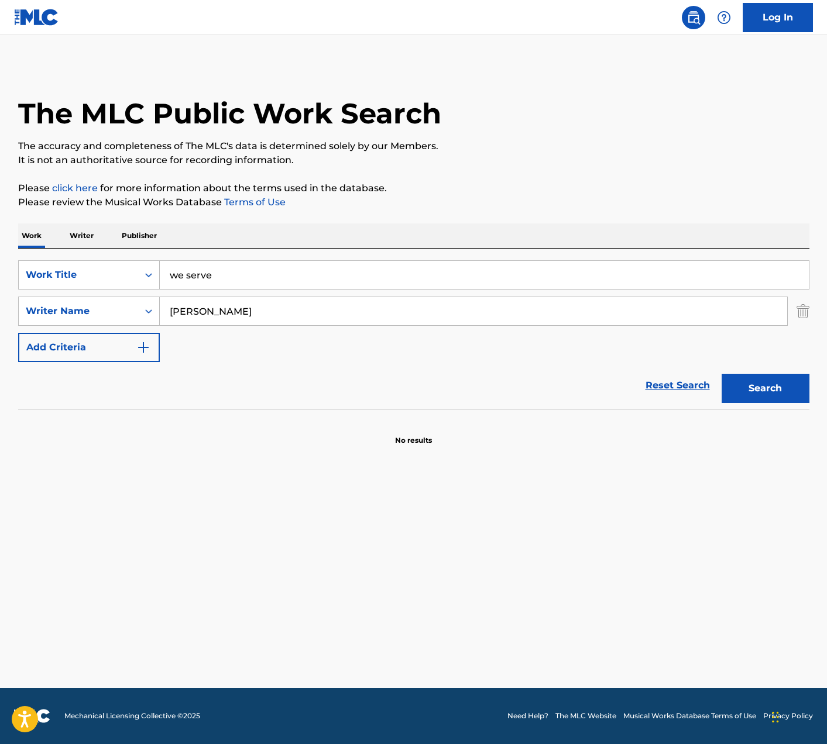
click at [722, 374] on button "Search" at bounding box center [766, 388] width 88 height 29
drag, startPoint x: 177, startPoint y: 312, endPoint x: 118, endPoint y: 303, distance: 59.8
click at [118, 303] on div "SearchWithCriteria81627784-32dd-45b9-9e6b-99024c2569c6 Writer Name [PERSON_NAME]" at bounding box center [413, 311] width 791 height 29
type input "[PERSON_NAME]"
click at [757, 386] on button "Search" at bounding box center [766, 388] width 88 height 29
